Goal: Find specific page/section

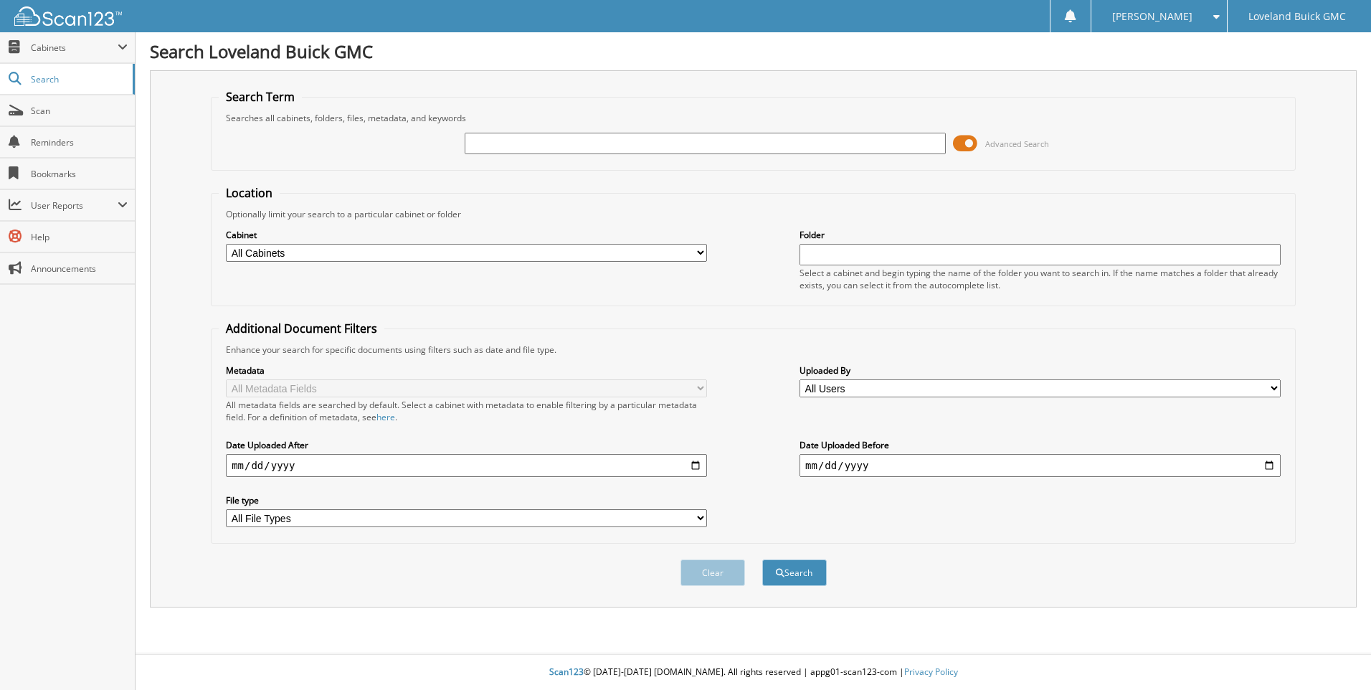
click at [311, 245] on select "All Cabinets IMPORT SERVICE RO PARTS SERVICE LOANER HISTORY SERVICE RO Needs Fi…" at bounding box center [466, 253] width 481 height 18
select select "43921"
click at [226, 244] on select "All Cabinets IMPORT SERVICE RO PARTS SERVICE LOANER HISTORY SERVICE RO Needs Fi…" at bounding box center [466, 253] width 481 height 18
click at [504, 153] on input "text" at bounding box center [705, 144] width 481 height 22
type input "5007834"
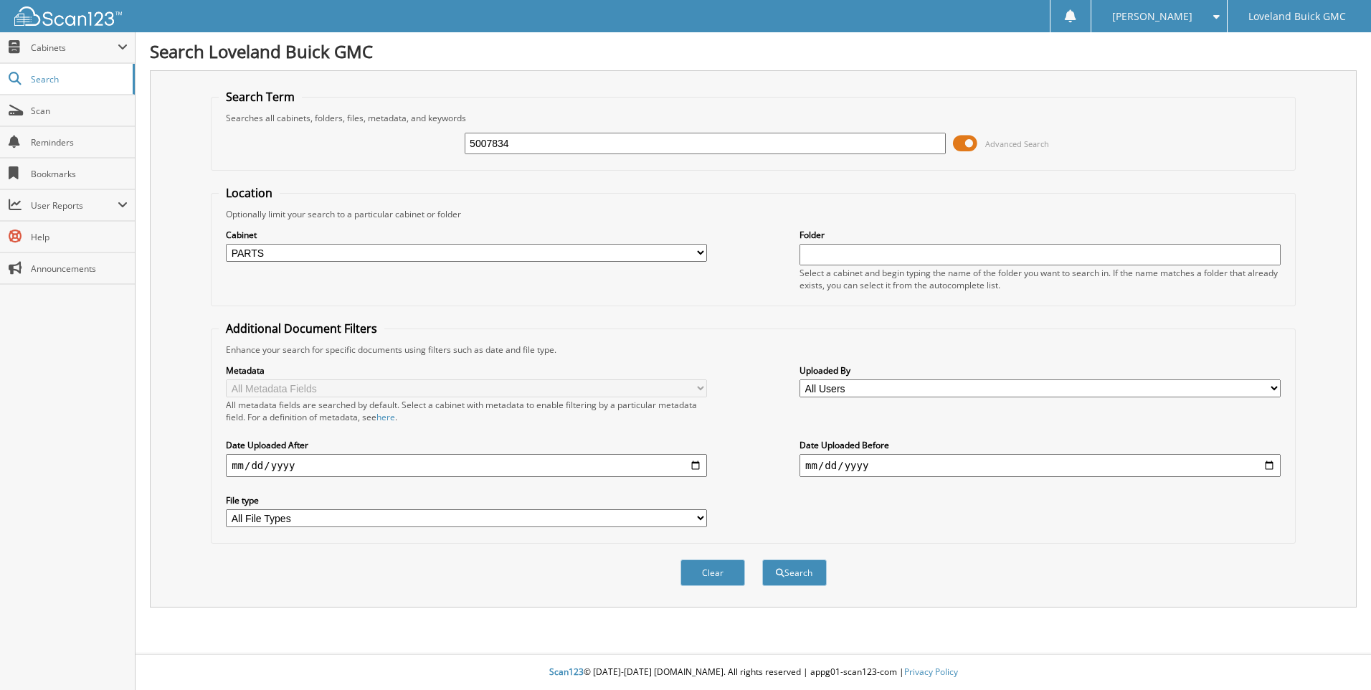
click at [762, 559] on button "Search" at bounding box center [794, 572] width 65 height 27
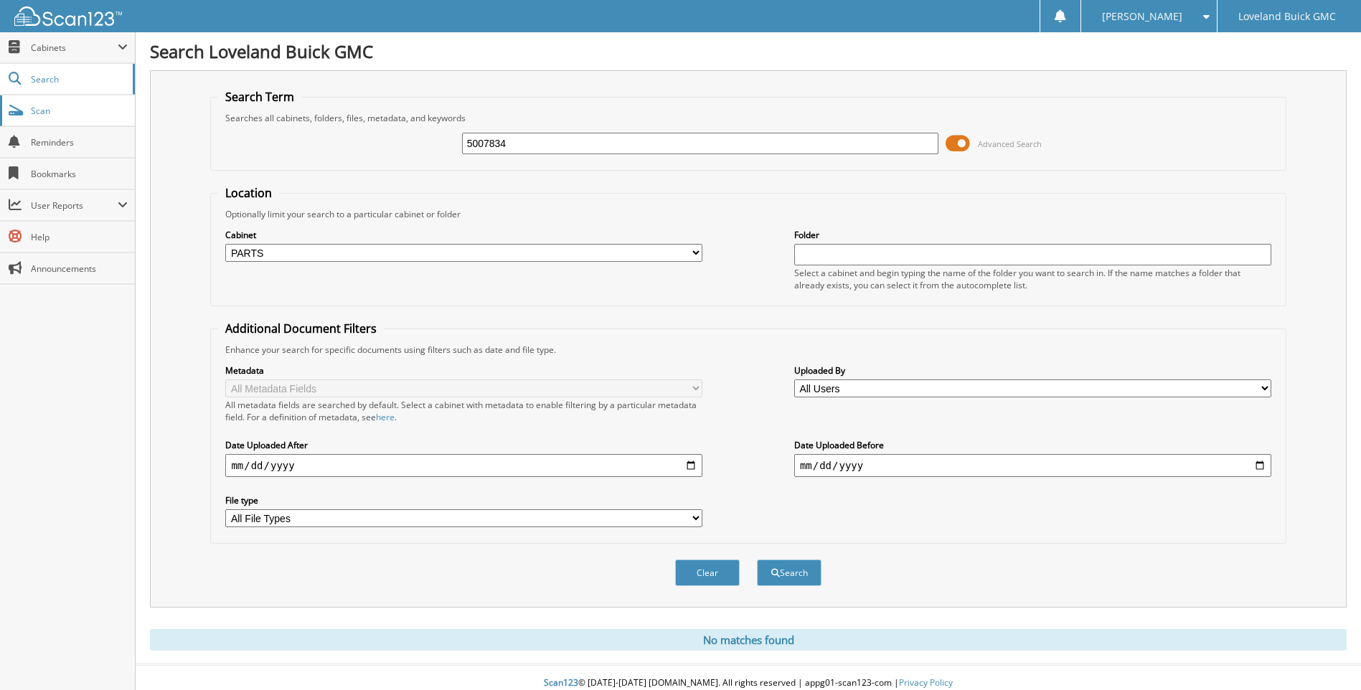
click at [58, 107] on span "Scan" at bounding box center [79, 111] width 97 height 12
